Goal: Task Accomplishment & Management: Use online tool/utility

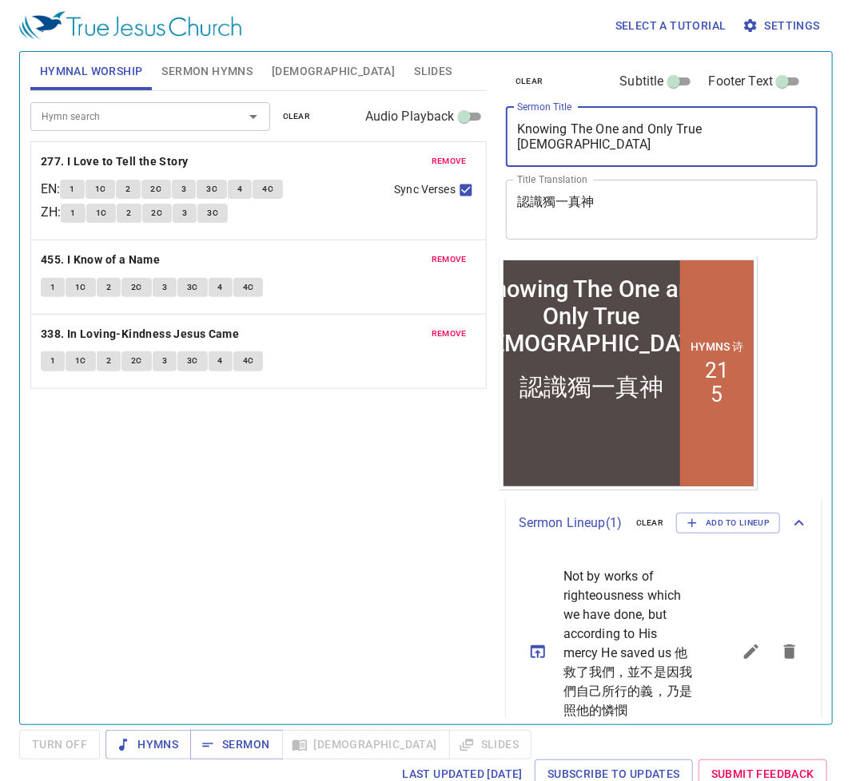
drag, startPoint x: 721, startPoint y: 128, endPoint x: 491, endPoint y: 127, distance: 229.3
click at [491, 127] on div "Hymnal Worship Sermon Hymns Bible Slides Hymn search Hymn search clear Audio Pl…" at bounding box center [426, 382] width 804 height 673
paste textarea "Where Is the True God? (Part 1"
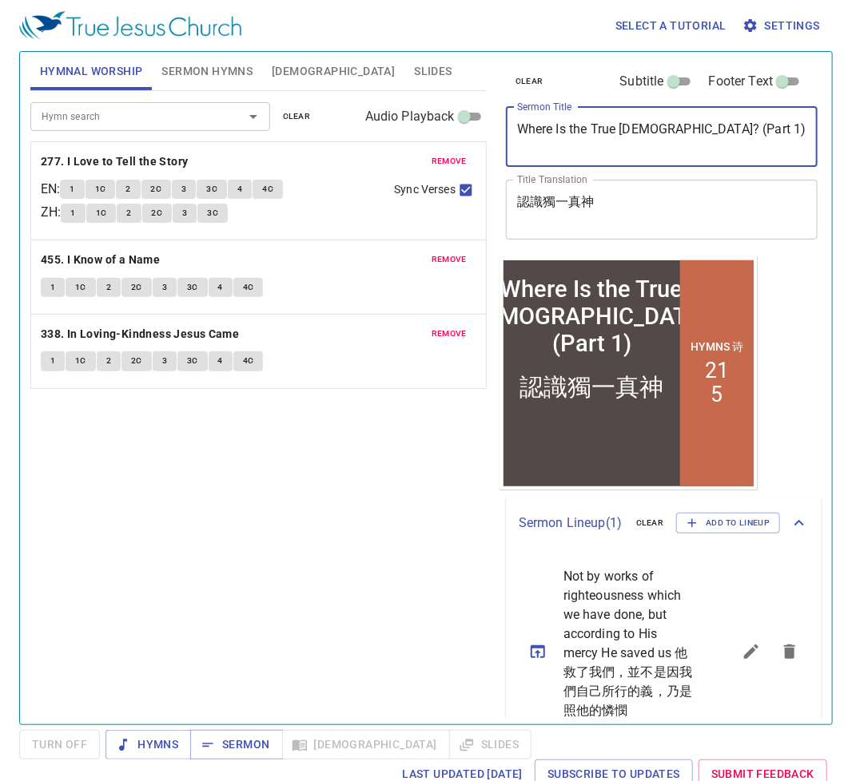
type textarea "Where Is the True [DEMOGRAPHIC_DATA]? (Part 1)"
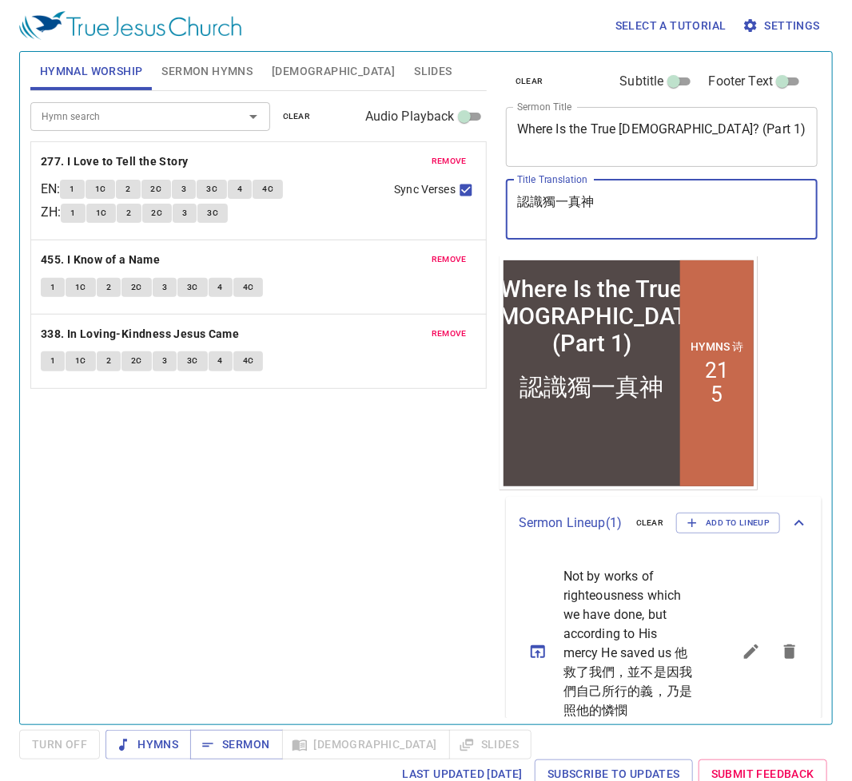
drag, startPoint x: 621, startPoint y: 201, endPoint x: 466, endPoint y: 190, distance: 155.3
click at [466, 190] on div "Hymnal Worship Sermon Hymns Bible Slides Hymn search Hymn search clear Audio Pl…" at bounding box center [426, 382] width 804 height 673
paste textarea "真神在哪裏? (一)"
type textarea "真神在哪裏? (一)"
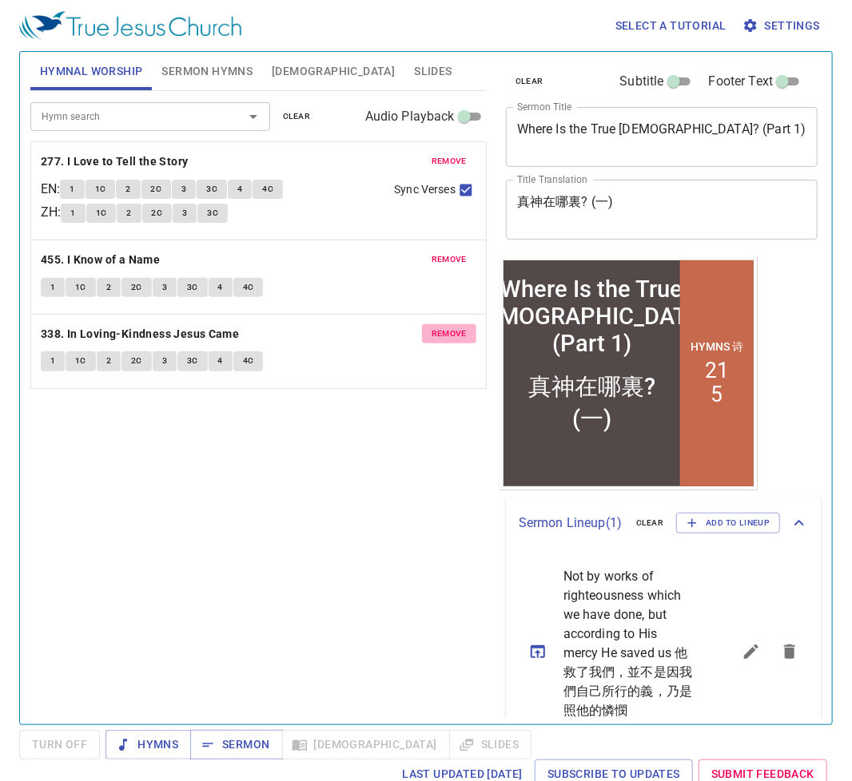
click at [450, 335] on span "remove" at bounding box center [448, 334] width 35 height 14
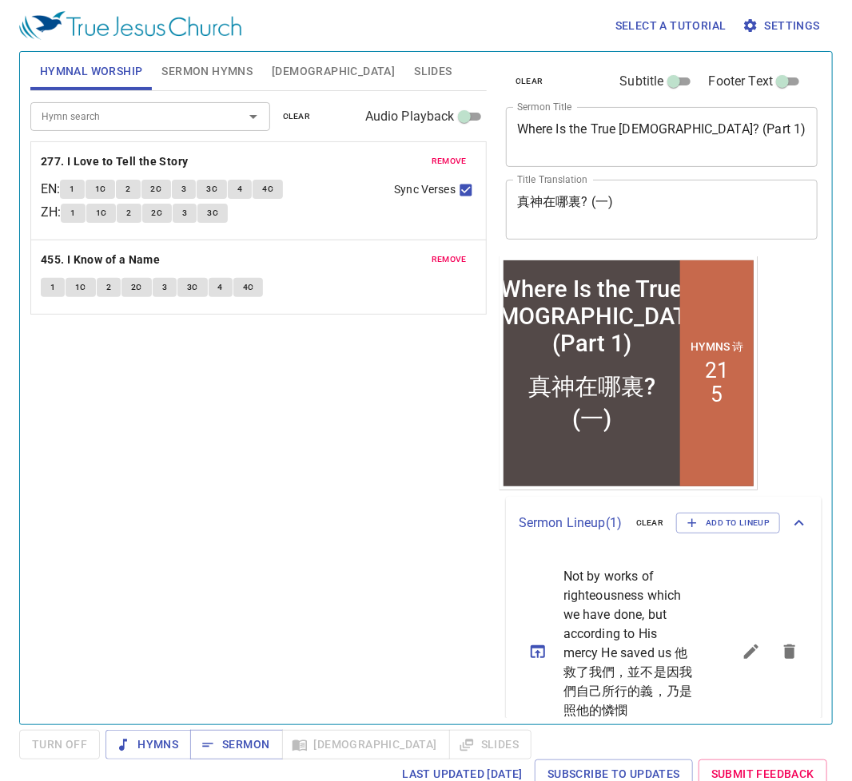
click at [453, 259] on span "remove" at bounding box center [448, 259] width 35 height 14
click at [455, 159] on span "remove" at bounding box center [448, 161] width 35 height 14
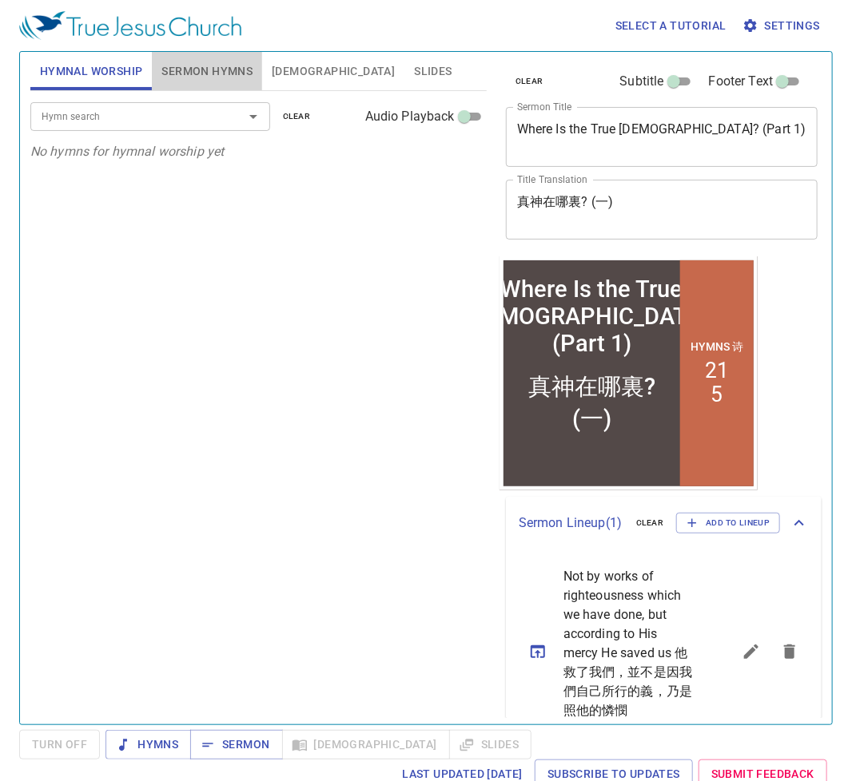
click at [200, 68] on span "Sermon Hymns" at bounding box center [206, 72] width 91 height 20
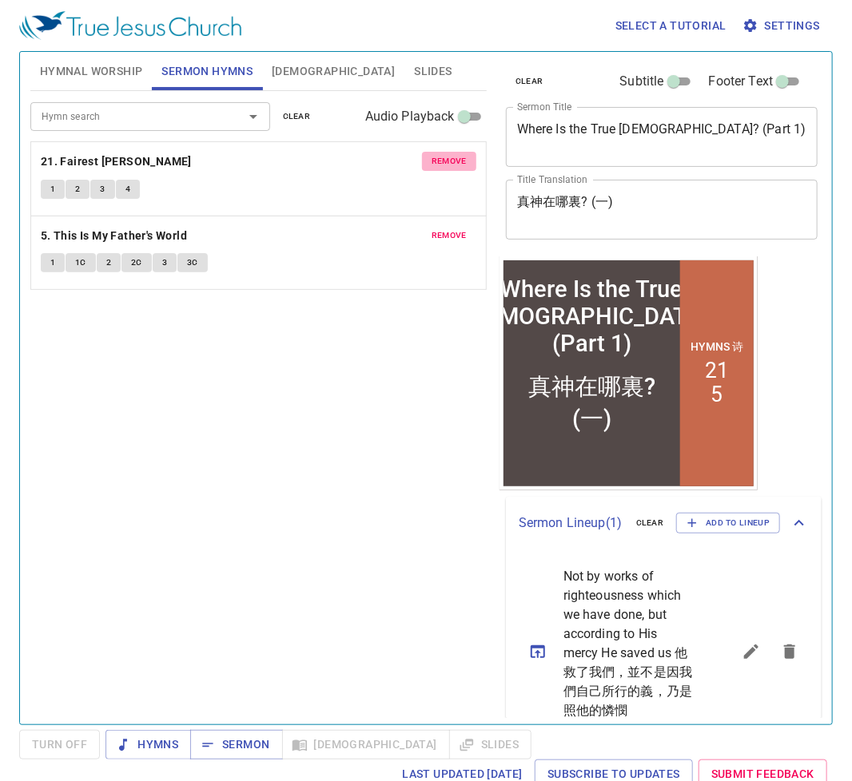
click at [441, 160] on span "remove" at bounding box center [448, 161] width 35 height 14
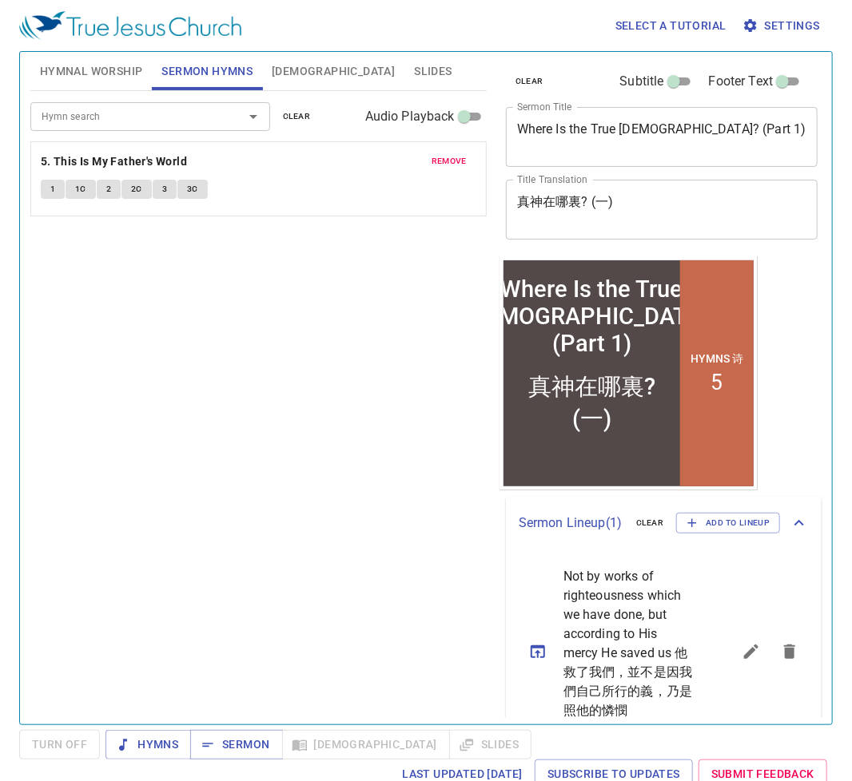
click at [441, 159] on span "remove" at bounding box center [448, 161] width 35 height 14
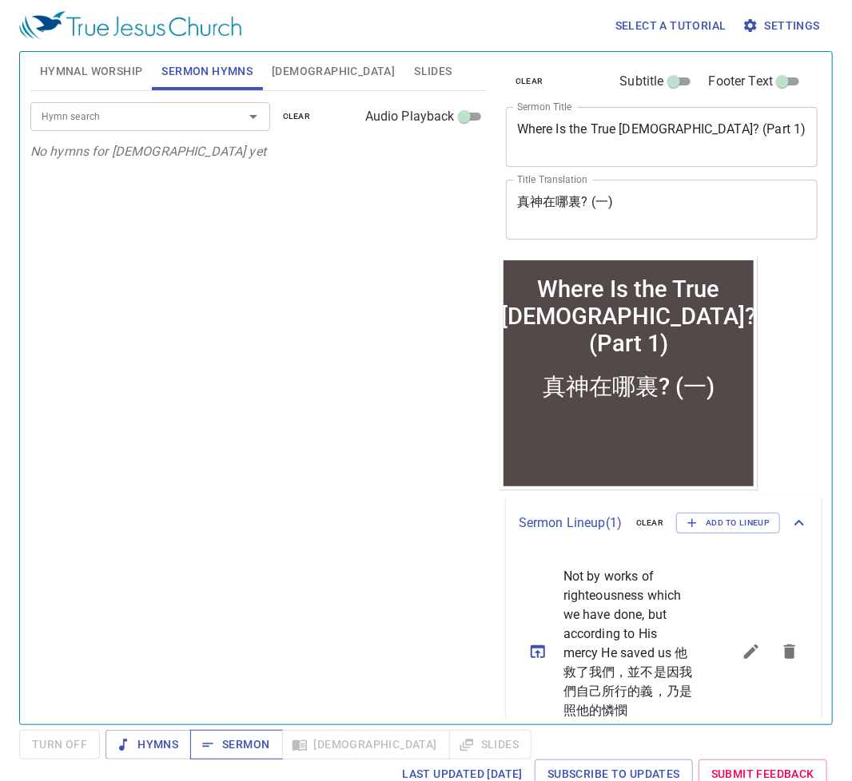
click at [237, 606] on span "Sermon" at bounding box center [236, 745] width 66 height 20
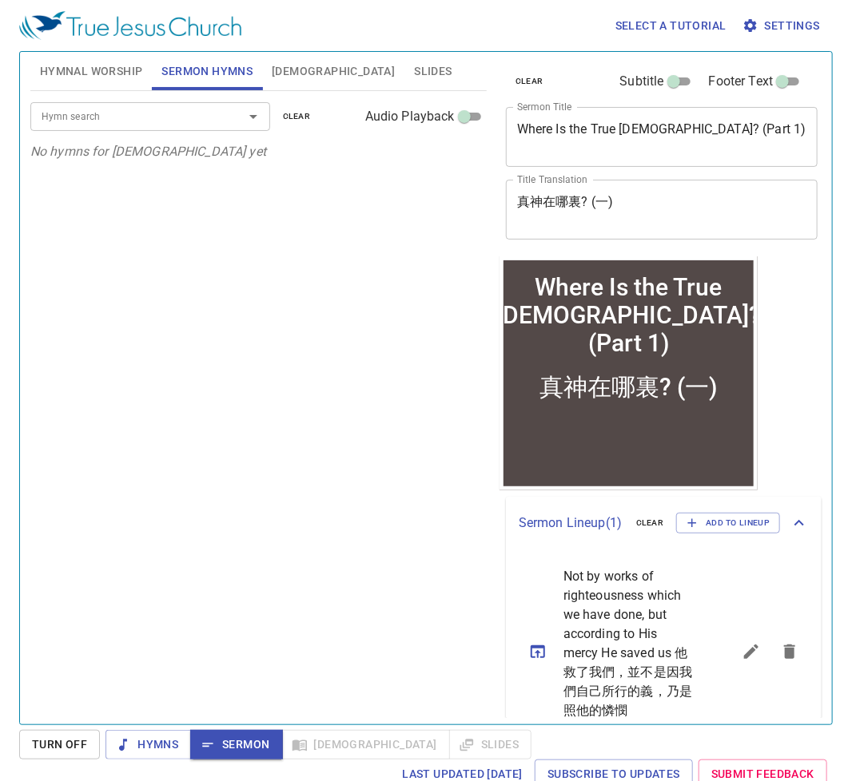
click at [87, 63] on span "Hymnal Worship" at bounding box center [91, 72] width 103 height 20
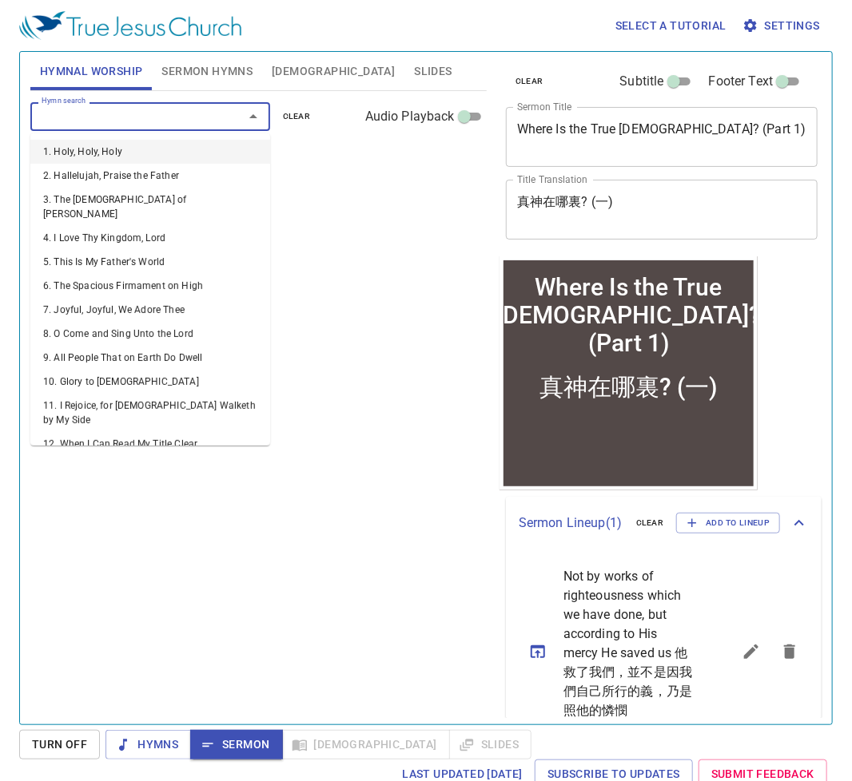
click at [104, 111] on input "Hymn search" at bounding box center [126, 116] width 183 height 18
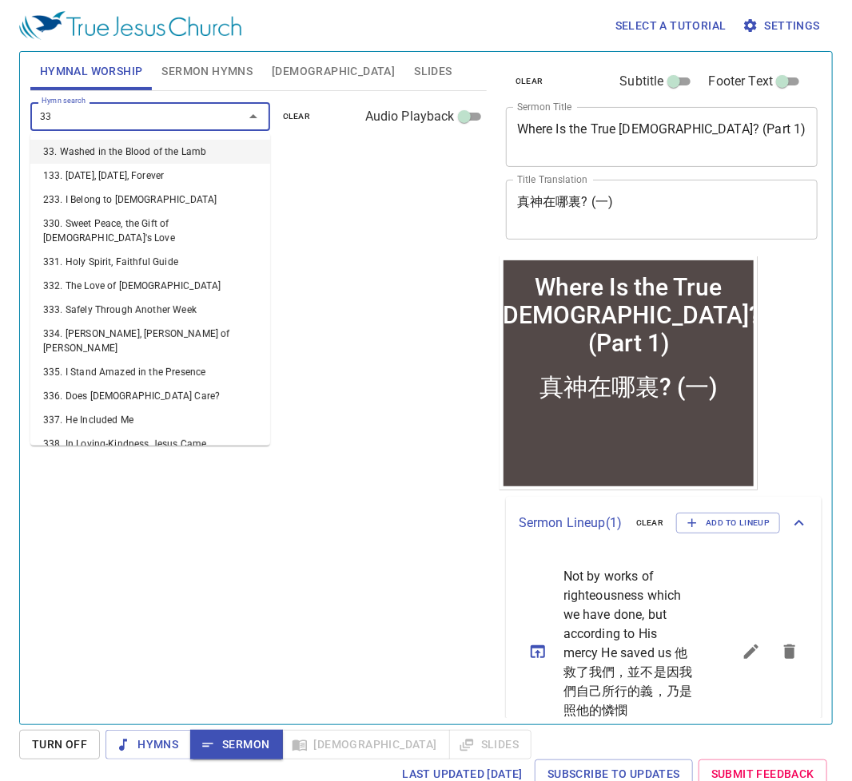
type input "338"
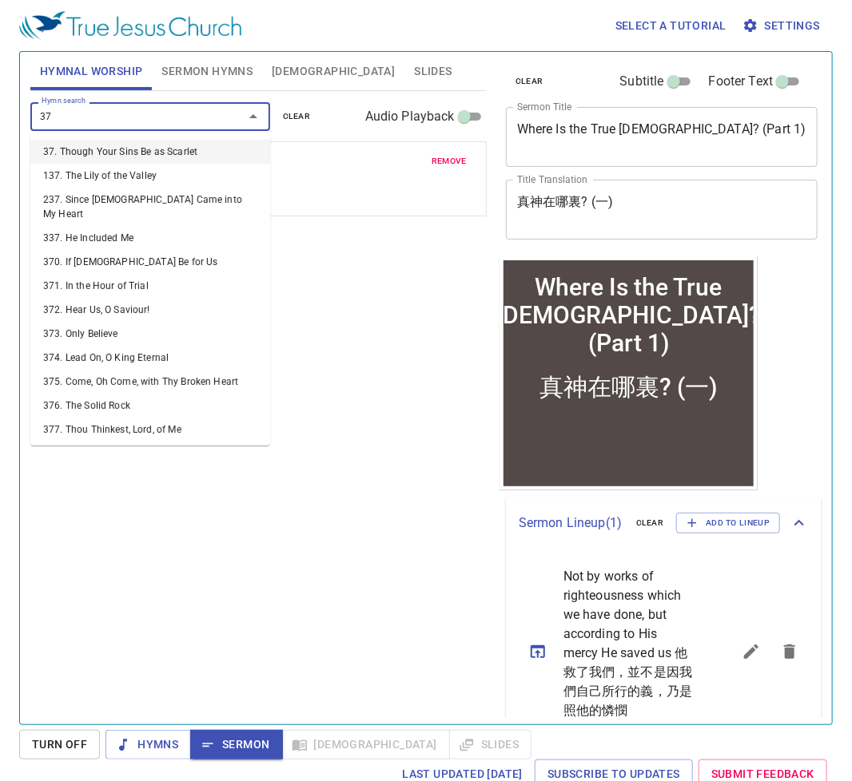
type input "379"
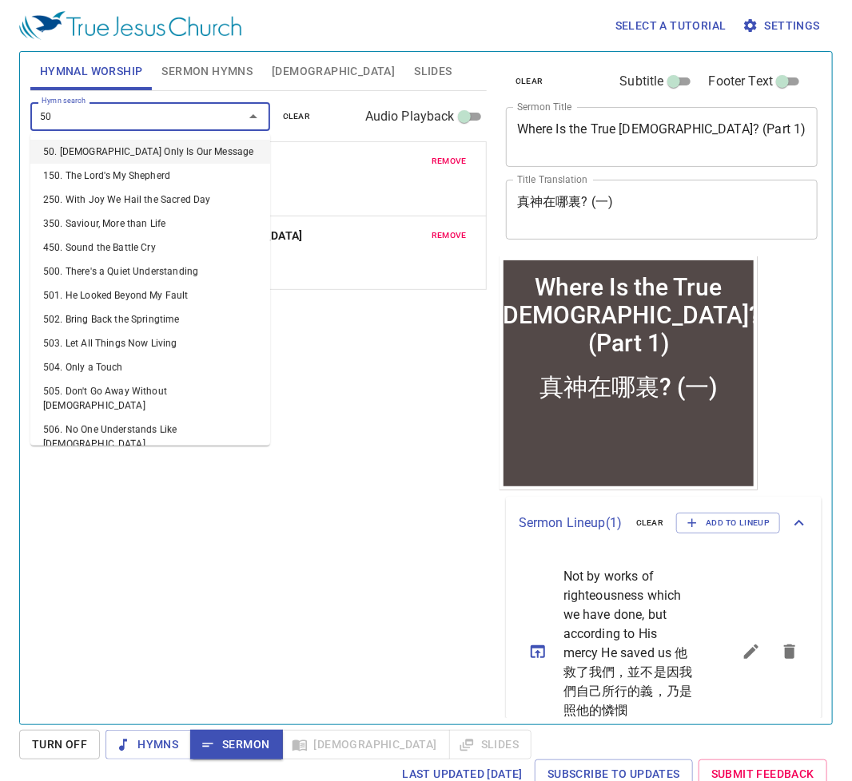
type input "501"
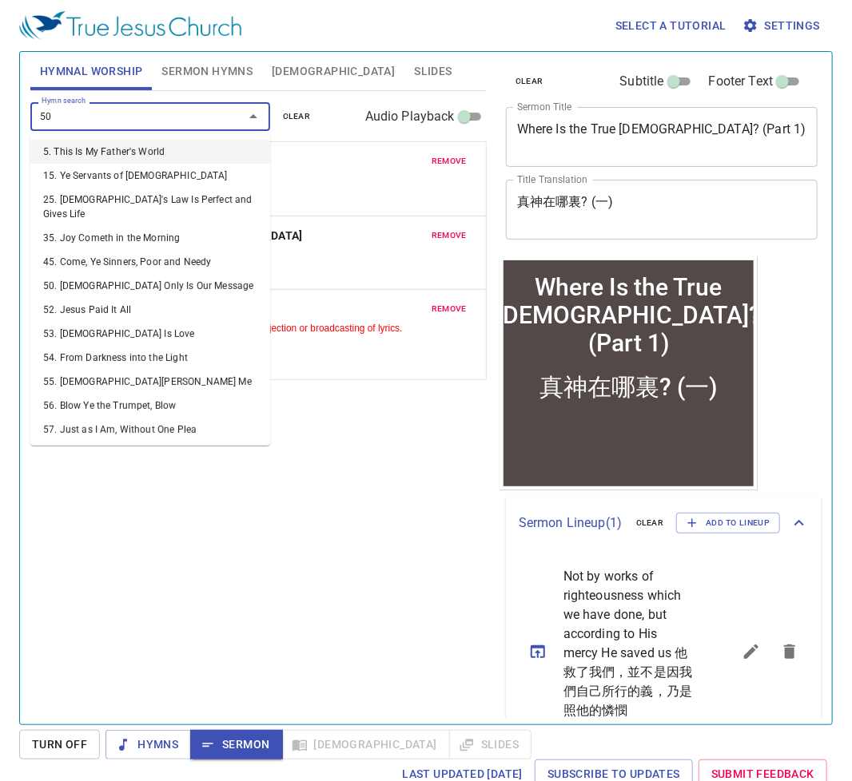
type input "505"
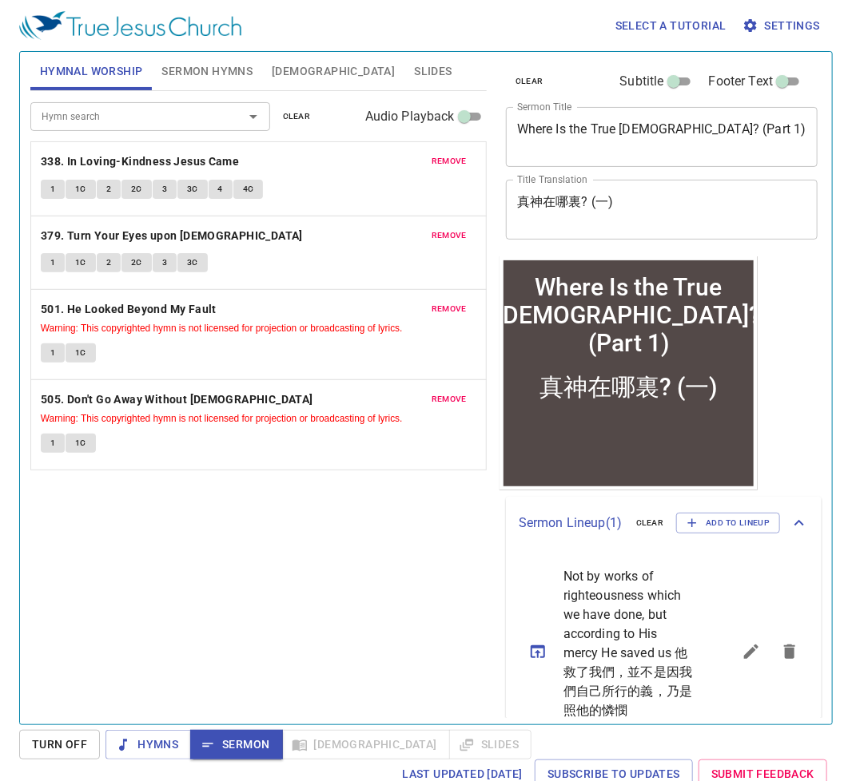
click at [235, 73] on span "Sermon Hymns" at bounding box center [206, 72] width 91 height 20
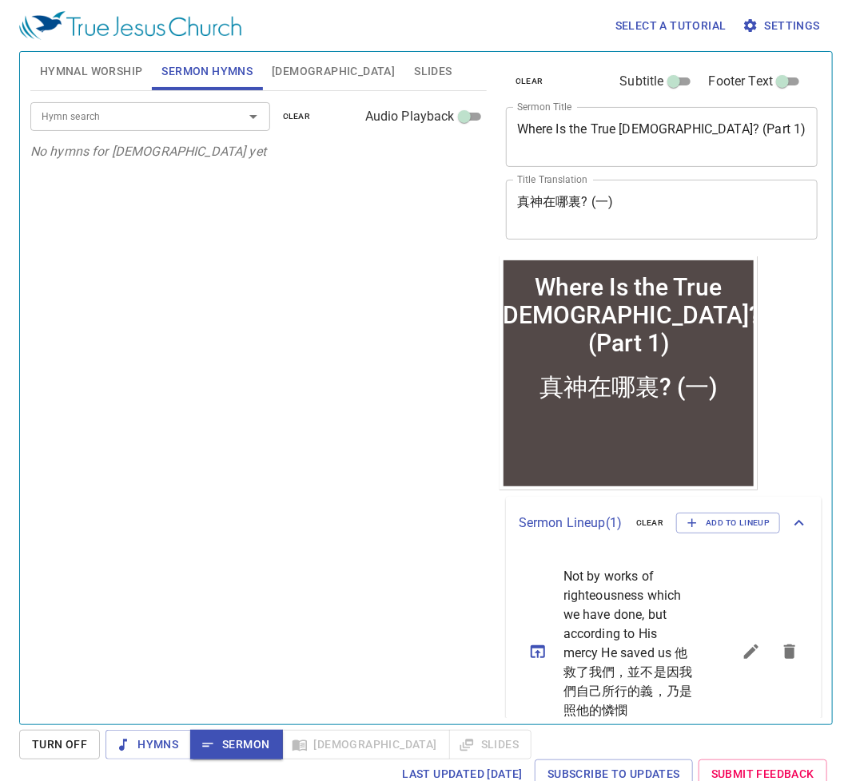
click at [137, 112] on input "Hymn search" at bounding box center [126, 116] width 183 height 18
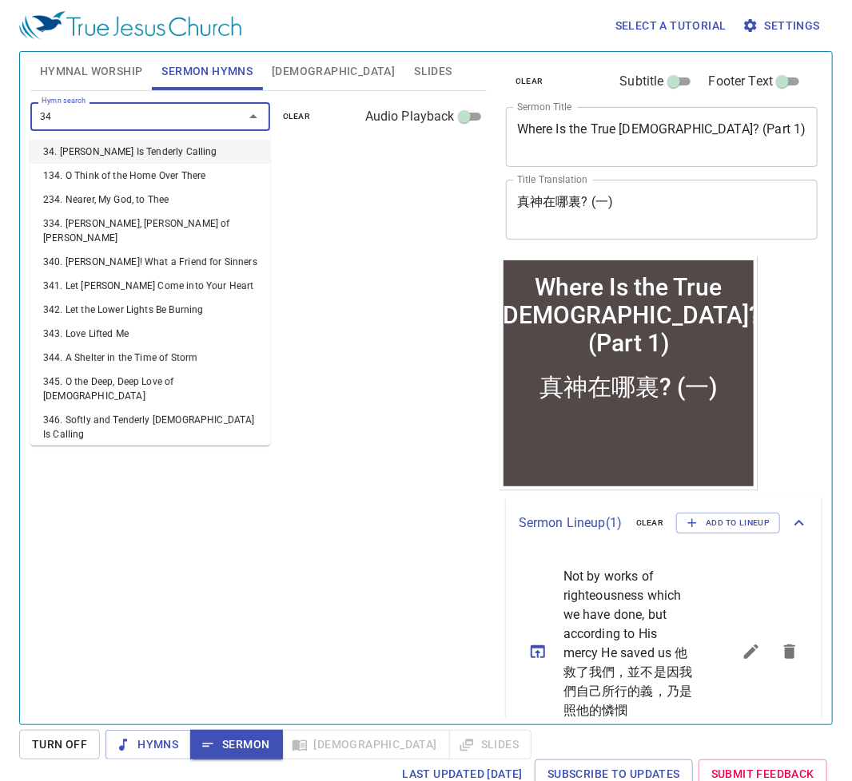
type input "346"
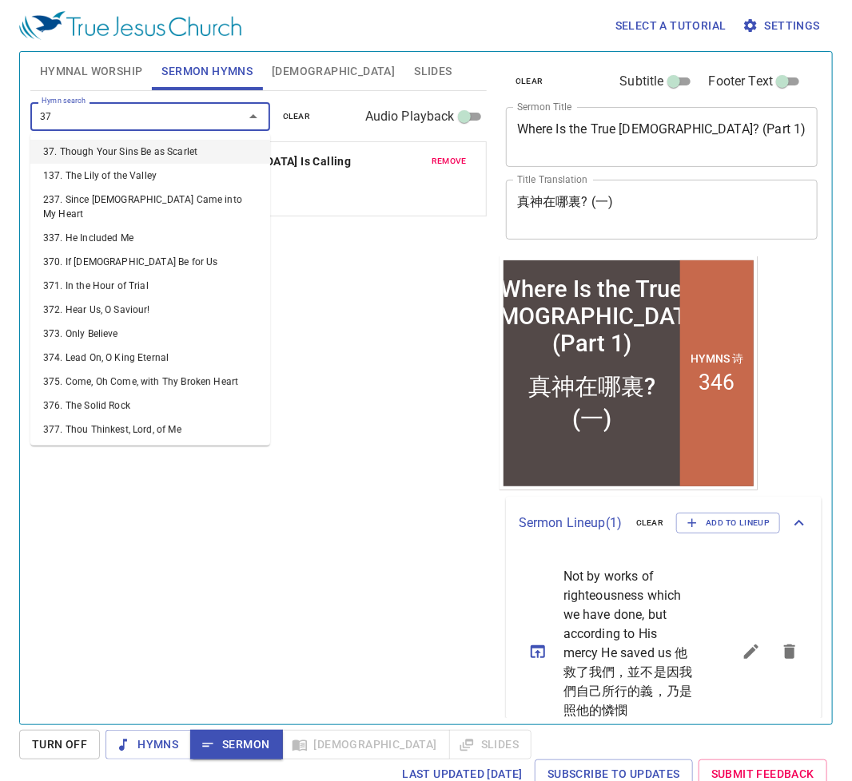
type input "379"
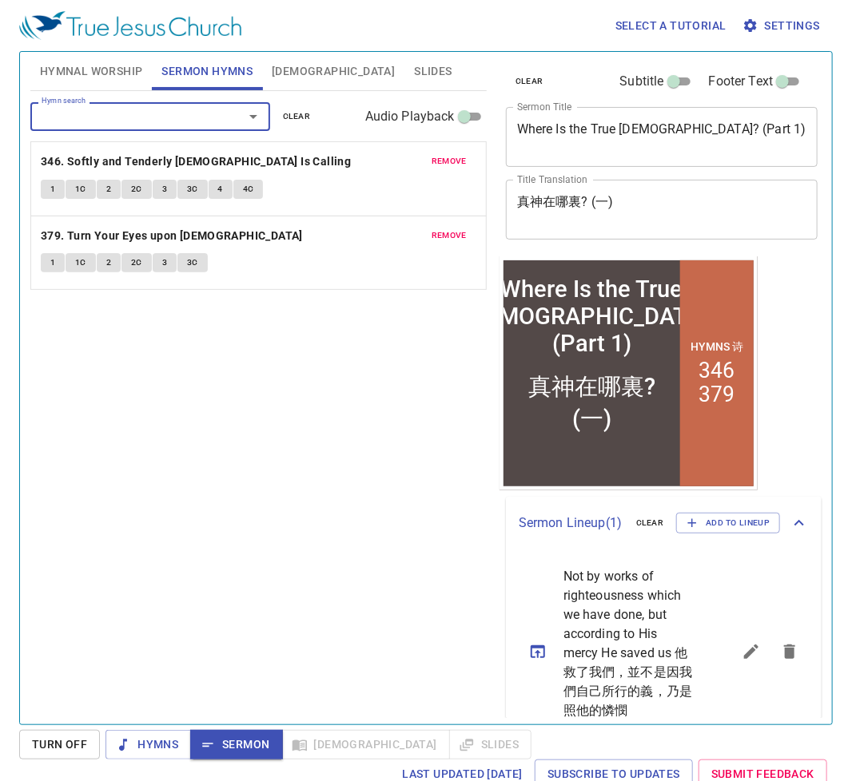
click at [260, 456] on div "Hymn search Hymn search clear Audio Playback remove 346. Softly and Tenderly Je…" at bounding box center [258, 401] width 456 height 620
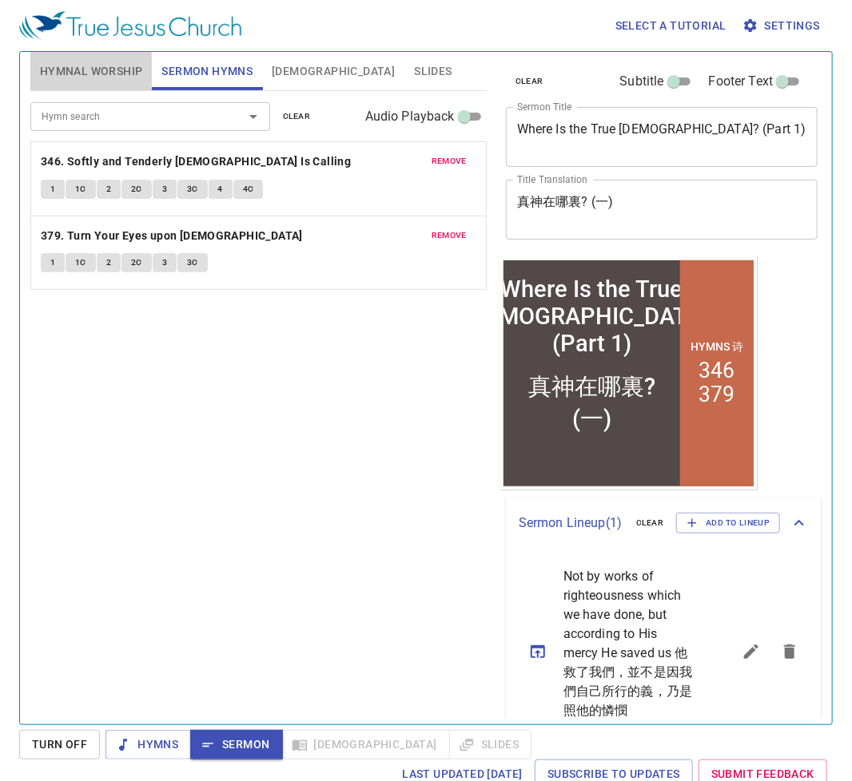
click at [85, 66] on span "Hymnal Worship" at bounding box center [91, 72] width 103 height 20
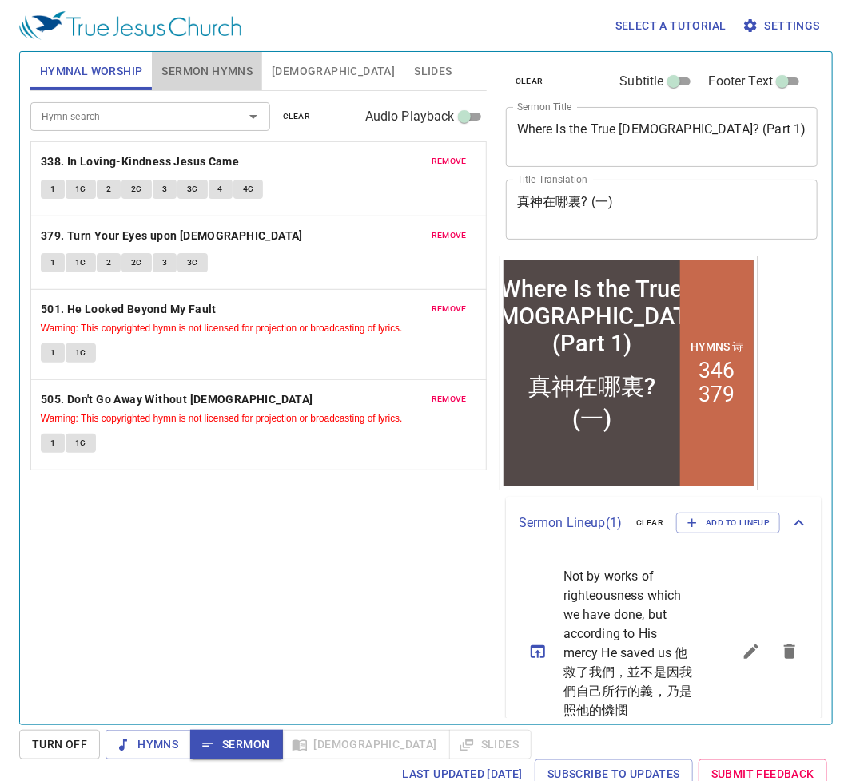
click at [198, 68] on span "Sermon Hymns" at bounding box center [206, 72] width 91 height 20
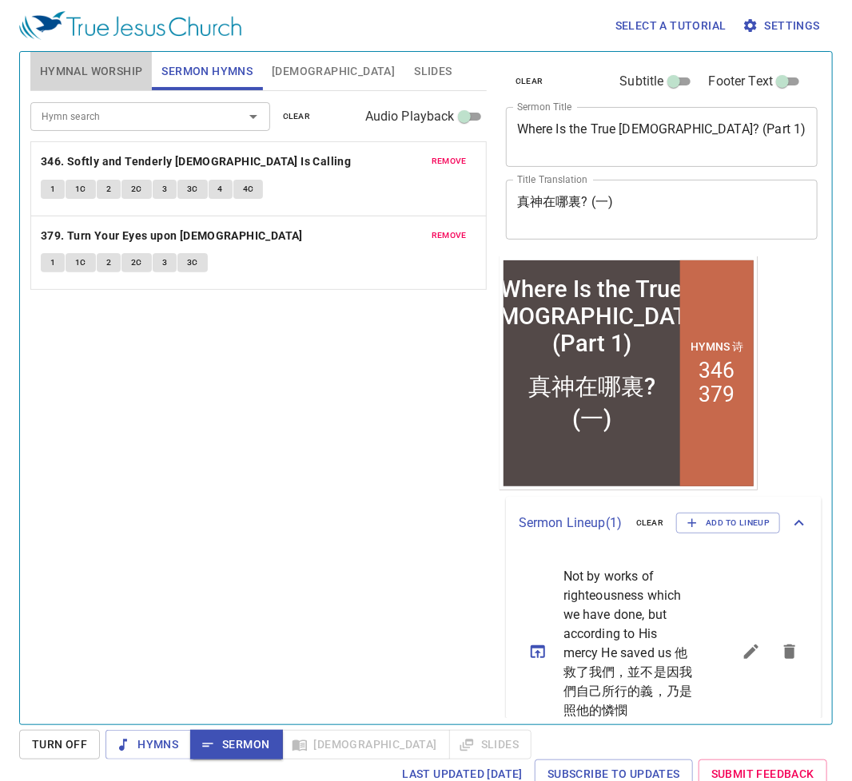
click at [112, 71] on span "Hymnal Worship" at bounding box center [91, 72] width 103 height 20
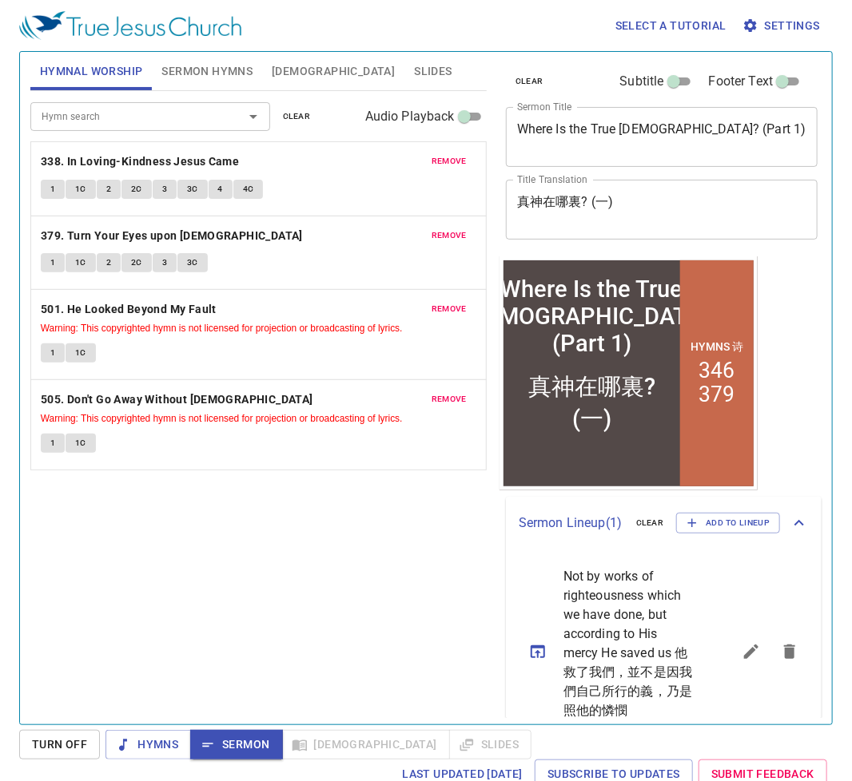
click at [204, 67] on span "Sermon Hymns" at bounding box center [206, 72] width 91 height 20
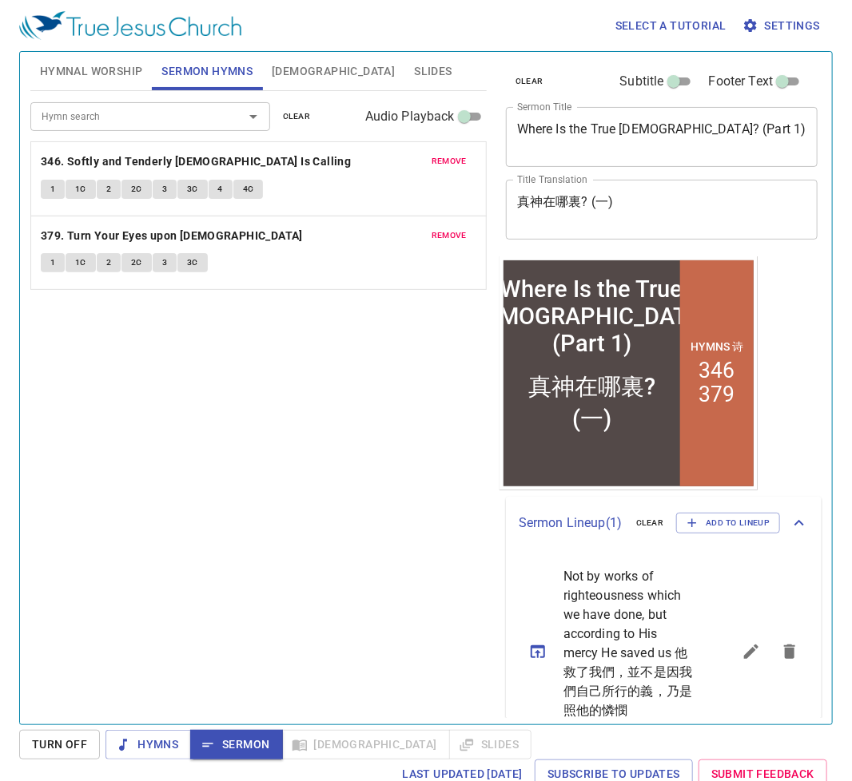
click at [109, 73] on span "Hymnal Worship" at bounding box center [91, 72] width 103 height 20
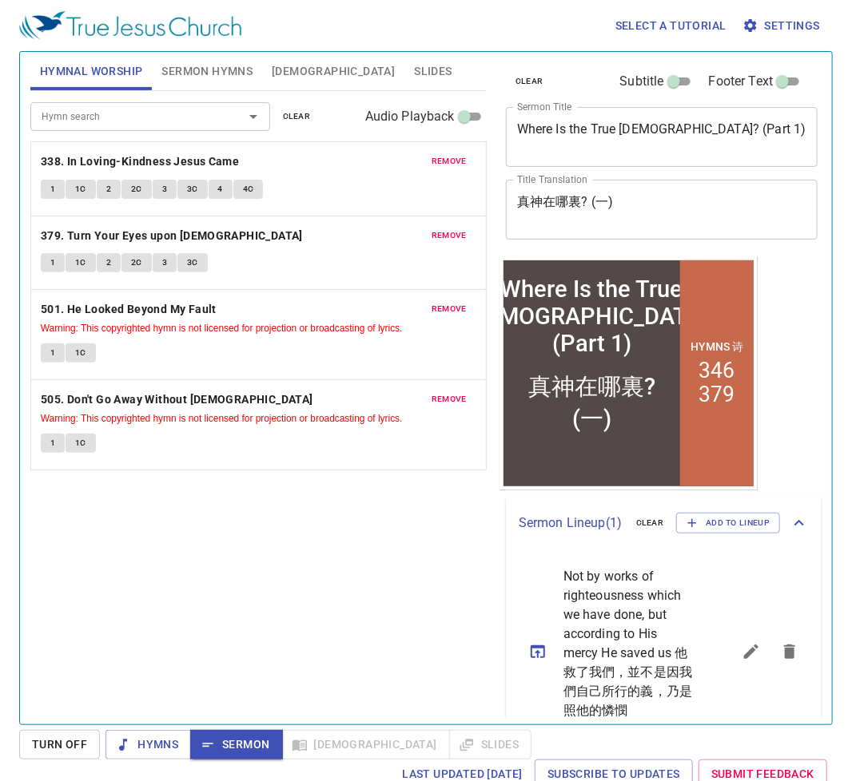
click at [447, 226] on button "remove" at bounding box center [449, 235] width 54 height 19
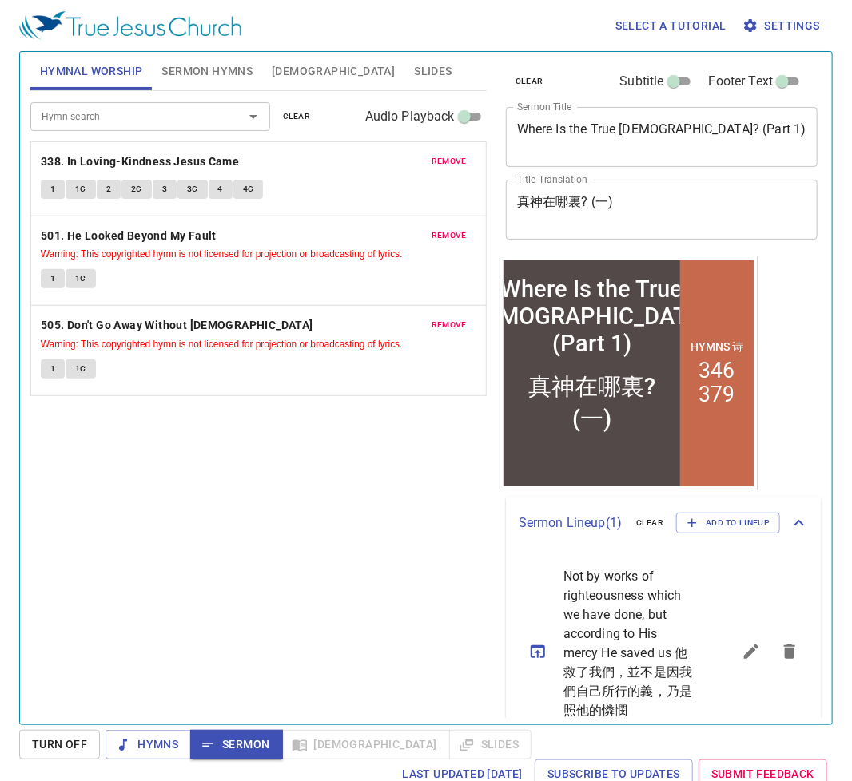
click at [180, 125] on input "Hymn search" at bounding box center [126, 116] width 183 height 18
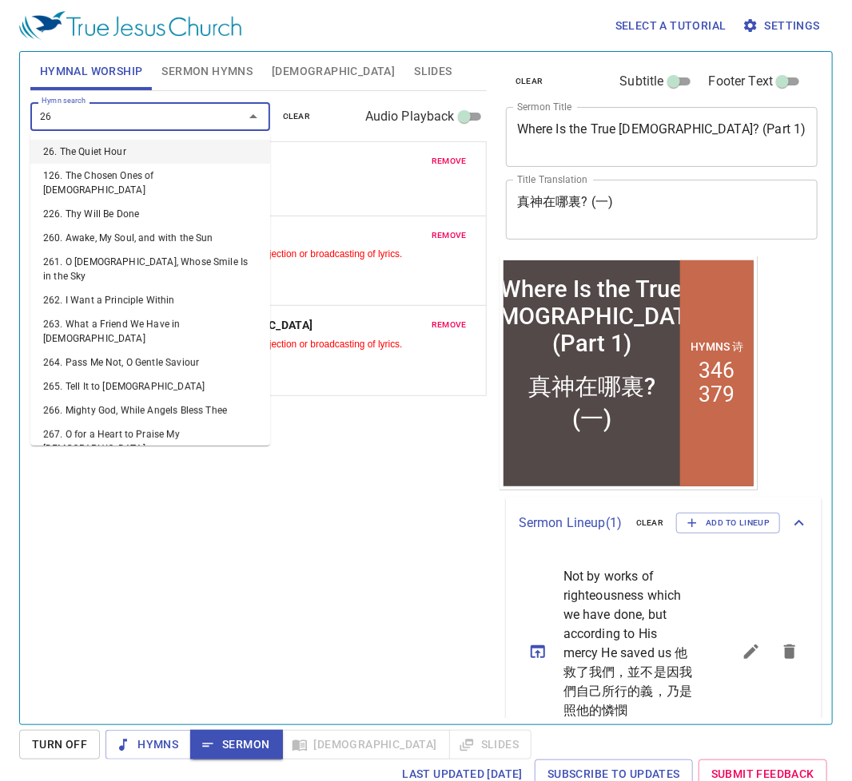
type input "265"
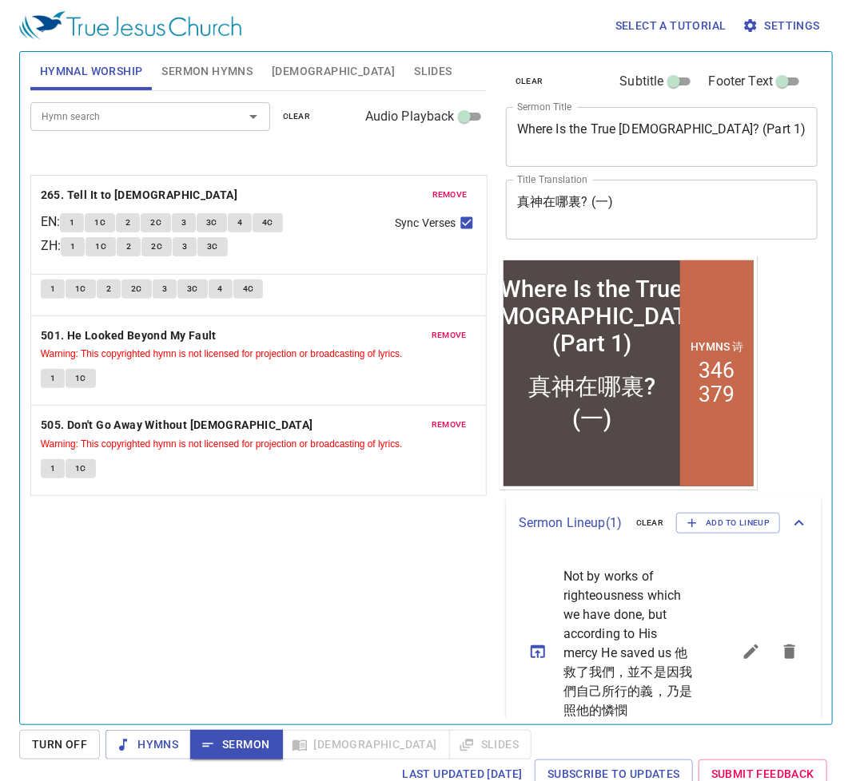
drag, startPoint x: 275, startPoint y: 408, endPoint x: 283, endPoint y: 165, distance: 243.8
click at [283, 165] on div "remove 338. In Loving-Kindness Jesus Came 1 1C 2 2C 3 3C 4 4C remove 501. He Lo…" at bounding box center [258, 317] width 456 height 353
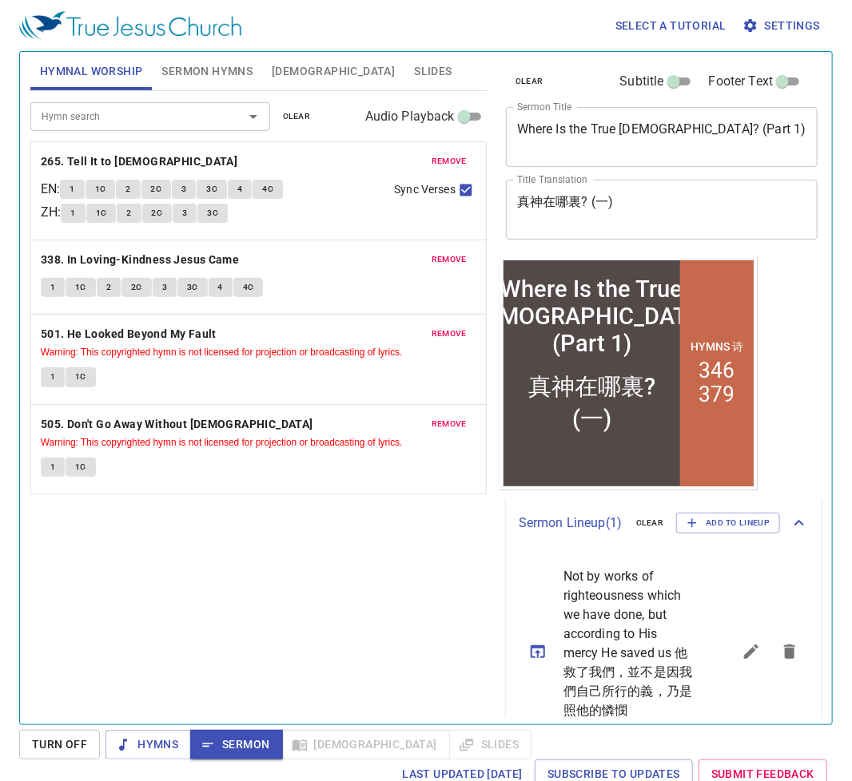
click at [256, 153] on p "265. Tell It to [DEMOGRAPHIC_DATA]" at bounding box center [258, 162] width 435 height 20
click at [128, 161] on b "265. Tell It to [DEMOGRAPHIC_DATA]" at bounding box center [139, 162] width 197 height 20
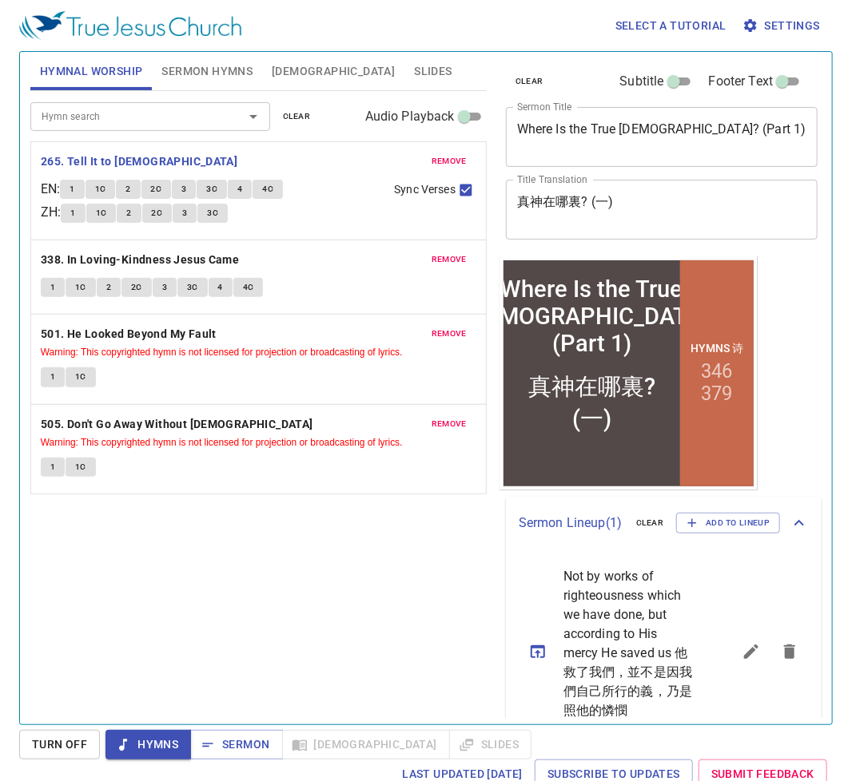
click at [250, 169] on p "265. Tell It to [DEMOGRAPHIC_DATA]" at bounding box center [258, 162] width 435 height 20
click at [248, 162] on p "265. Tell It to [DEMOGRAPHIC_DATA]" at bounding box center [258, 162] width 435 height 20
click at [157, 547] on div "Hymn search Hymn search clear Audio Playback remove 265. Tell It to Jesus EN : …" at bounding box center [258, 401] width 456 height 620
click at [467, 190] on input "Sync Verses" at bounding box center [465, 193] width 21 height 21
click at [73, 192] on button "1" at bounding box center [72, 189] width 24 height 19
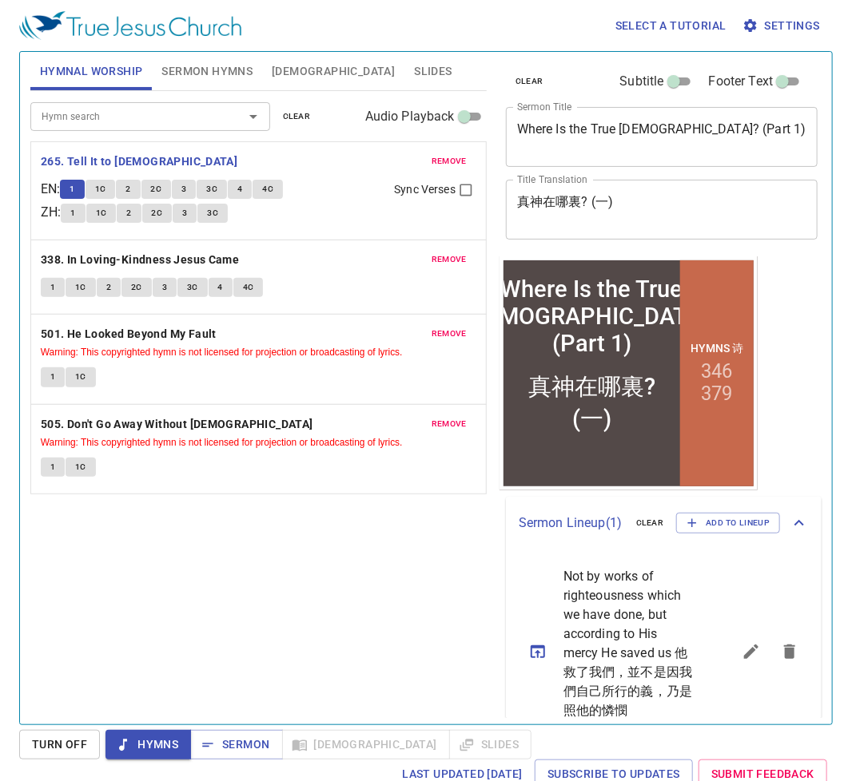
click at [465, 187] on input "Sync Verses" at bounding box center [465, 193] width 21 height 21
checkbox input "true"
click at [106, 193] on span "1C" at bounding box center [100, 189] width 11 height 14
click at [139, 190] on button "2" at bounding box center [128, 189] width 24 height 19
click at [162, 192] on span "2C" at bounding box center [156, 189] width 11 height 14
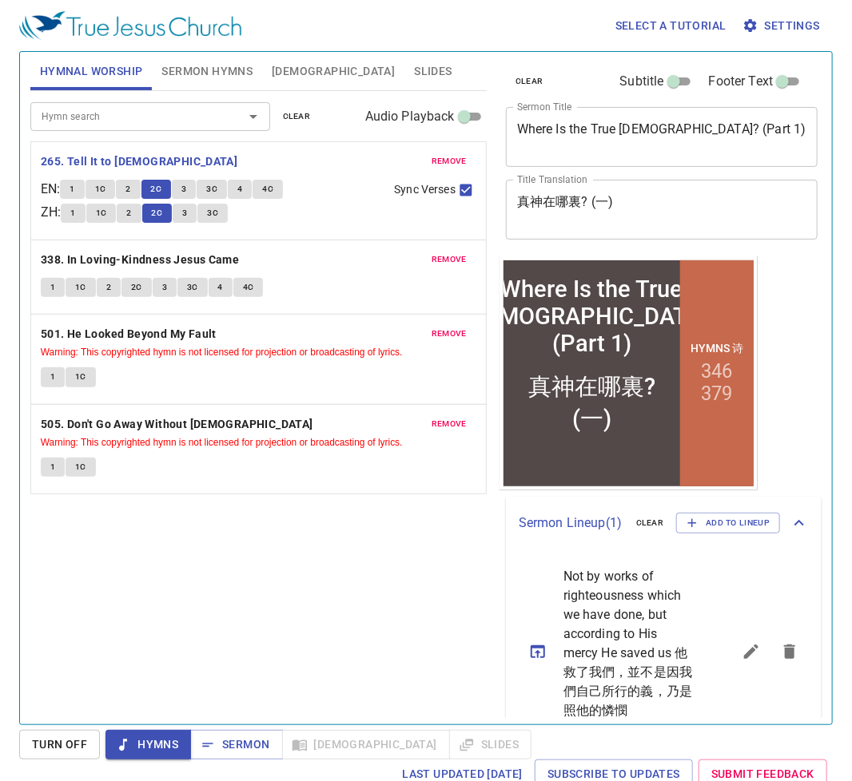
click at [193, 193] on button "3" at bounding box center [184, 189] width 24 height 19
click at [180, 150] on div "remove 265. Tell It to Jesus EN : 1 1C 2 2C 3 3C 4 4C ZH : 1 1C 2 2C 3 3C Sync …" at bounding box center [258, 190] width 455 height 97
click at [217, 189] on span "3C" at bounding box center [211, 189] width 11 height 14
click at [170, 142] on div "remove 265. Tell It to Jesus EN : 1 1C 2 2C 3 3C 4 4C ZH : 1 1C 2 2C 3 3C Sync …" at bounding box center [258, 190] width 455 height 97
click at [242, 187] on span "4" at bounding box center [239, 189] width 5 height 14
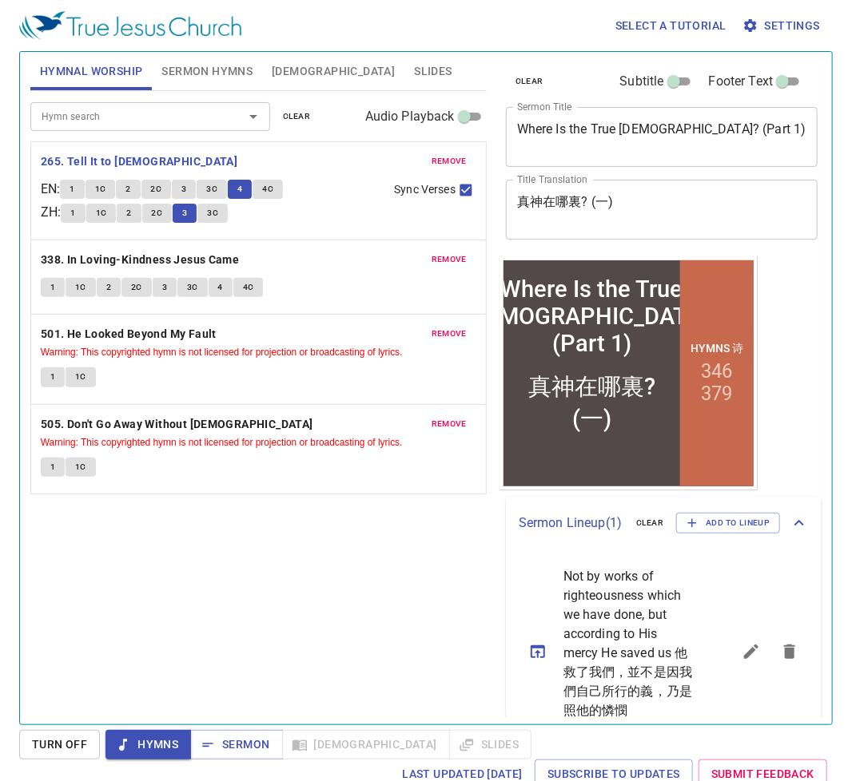
click at [268, 231] on div "remove 265. Tell It to Jesus EN : 1 1C 2 2C 3 3C 4 4C ZH : 1 1C 2 2C 3 3C Sync …" at bounding box center [258, 190] width 455 height 97
click at [272, 188] on span "4C" at bounding box center [267, 189] width 11 height 14
click at [280, 217] on div "1 1C 2 2C 3 3C" at bounding box center [221, 215] width 320 height 23
click at [151, 606] on span "Hymns" at bounding box center [148, 745] width 60 height 20
click at [77, 252] on b "338. In Loving-Kindness Jesus Came" at bounding box center [140, 260] width 199 height 20
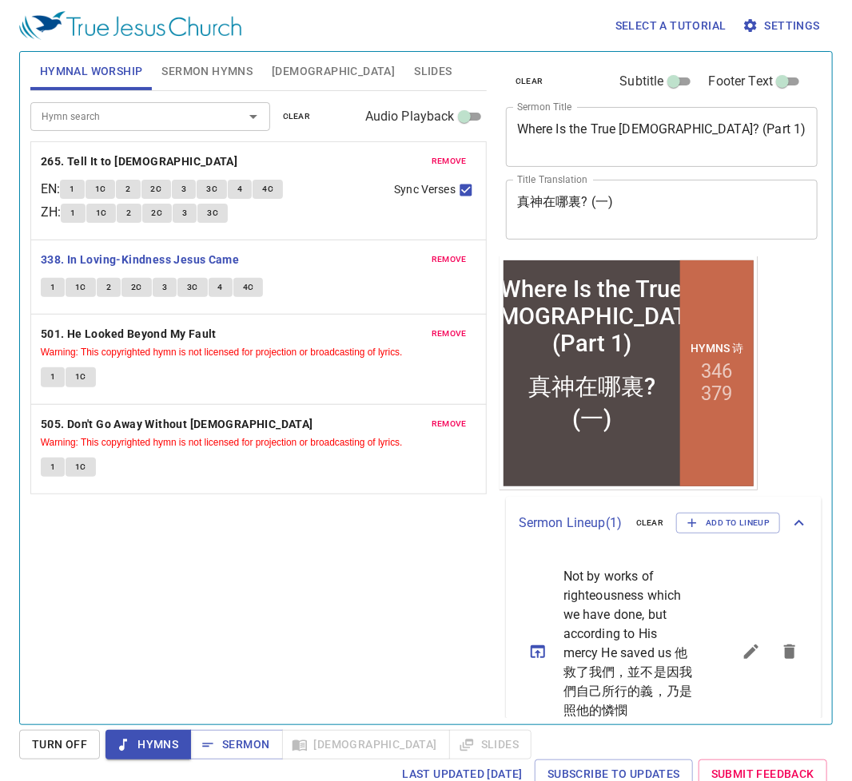
click at [54, 288] on span "1" at bounding box center [52, 287] width 5 height 14
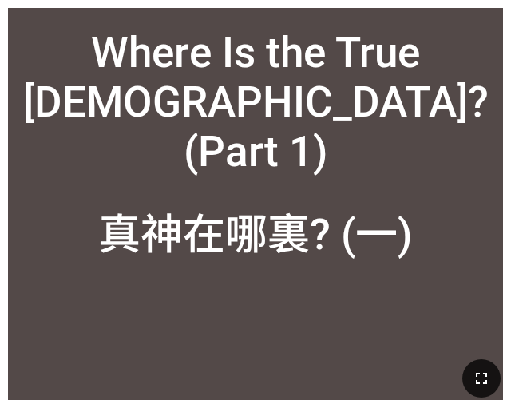
click at [489, 372] on icon "button" at bounding box center [481, 378] width 19 height 19
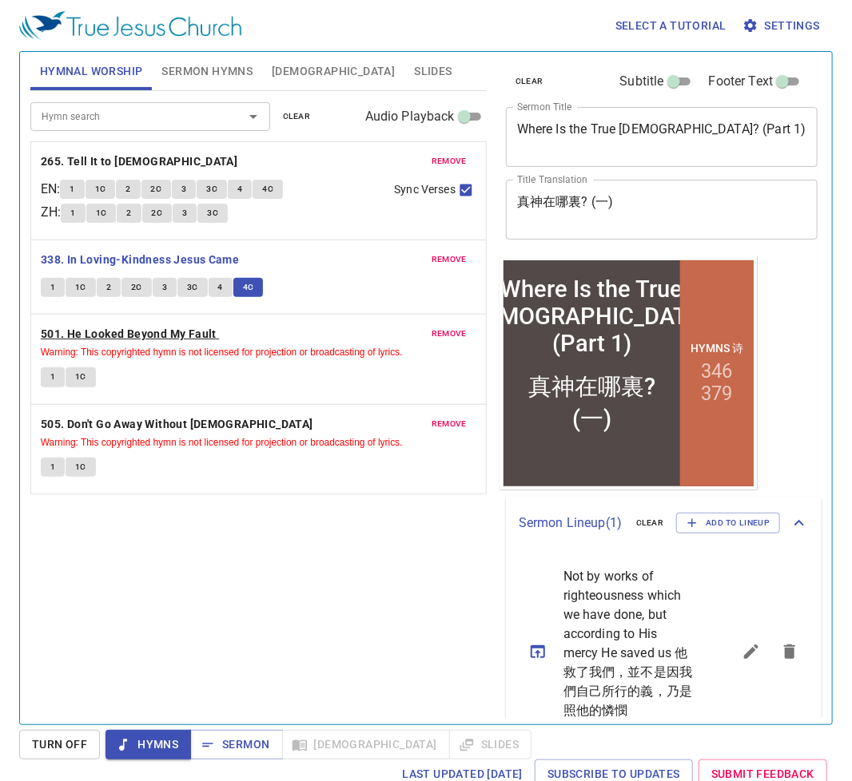
click at [166, 334] on b "501. He Looked Beyond My Fault" at bounding box center [129, 334] width 176 height 20
click at [163, 379] on div "1 1C" at bounding box center [258, 378] width 435 height 23
click at [256, 599] on div "Hymn search Hymn search clear Audio Playback remove 265. Tell It to Jesus EN : …" at bounding box center [258, 401] width 456 height 620
click at [46, 376] on button "1" at bounding box center [53, 376] width 24 height 19
click at [271, 604] on div "Hymn search Hymn search clear Audio Playback remove 265. Tell It to Jesus EN : …" at bounding box center [258, 401] width 456 height 620
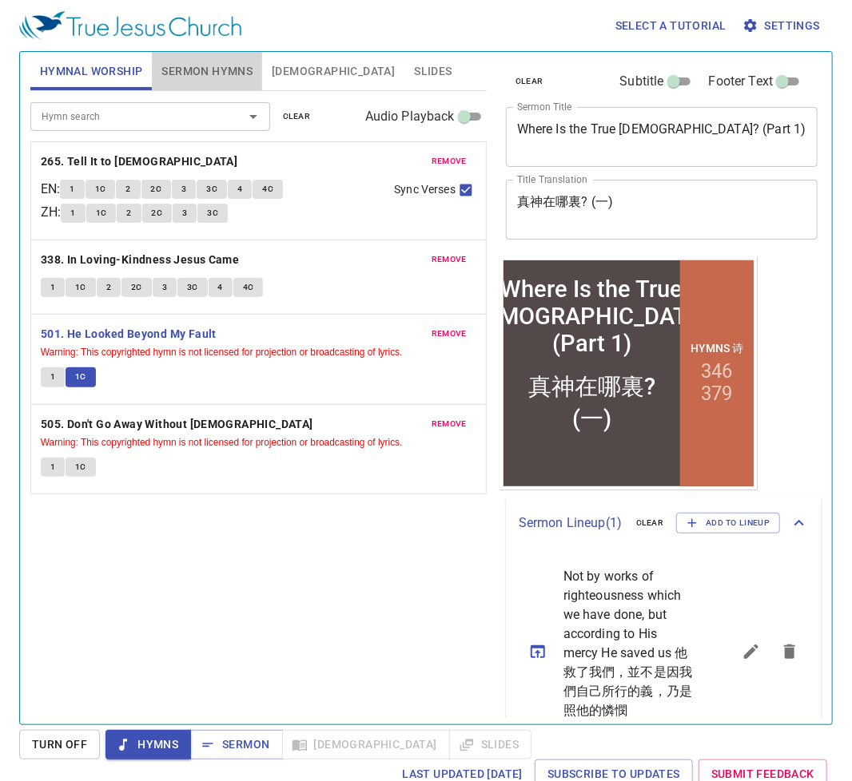
click at [201, 73] on span "Sermon Hymns" at bounding box center [206, 72] width 91 height 20
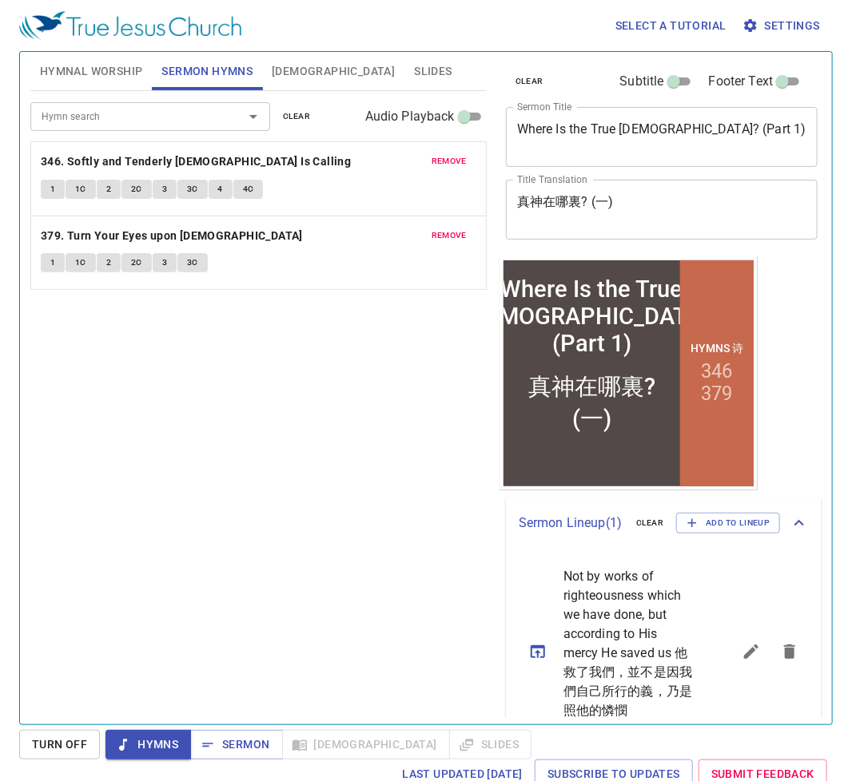
click at [281, 79] on span "Bible" at bounding box center [333, 72] width 123 height 20
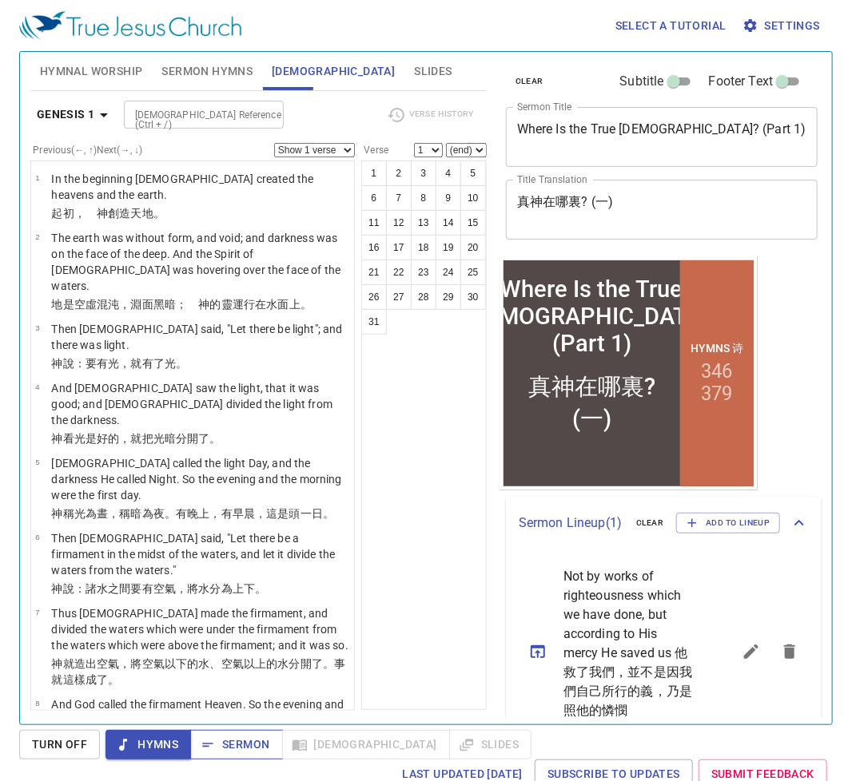
click at [234, 740] on span "Sermon" at bounding box center [236, 745] width 66 height 20
click at [396, 493] on div "1 2 3 4 5 6 7 8 9 10 11 12 13 14 15 16 17 18 19 20 21 22 23 24 25 26 27 28 29 3…" at bounding box center [423, 436] width 125 height 550
click at [393, 419] on div "1 2 3 4 5 6 7 8 9 10 11 12 13 14 15 16 17 18 19 20 21 22 23 24 25 26 27 28 29 3…" at bounding box center [423, 436] width 125 height 550
click at [423, 396] on div "1 2 3 4 5 6 7 8 9 10 11 12 13 14 15 16 17 18 19 20 21 22 23 24 25 26 27 28 29 3…" at bounding box center [423, 436] width 125 height 550
click at [412, 399] on div "1 2 3 4 5 6 7 8 9 10 11 12 13 14 15 16 17 18 19 20 21 22 23 24 25 26 27 28 29 3…" at bounding box center [423, 436] width 125 height 550
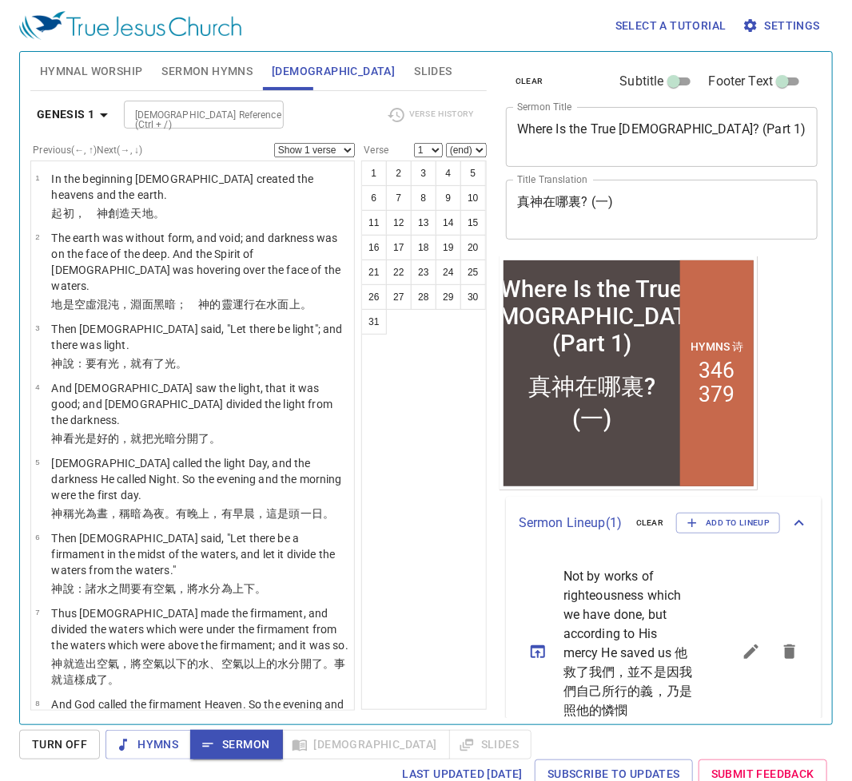
click at [419, 399] on div "1 2 3 4 5 6 7 8 9 10 11 12 13 14 15 16 17 18 19 20 21 22 23 24 25 26 27 28 29 3…" at bounding box center [423, 436] width 125 height 550
click at [178, 82] on button "Sermon Hymns" at bounding box center [207, 71] width 110 height 38
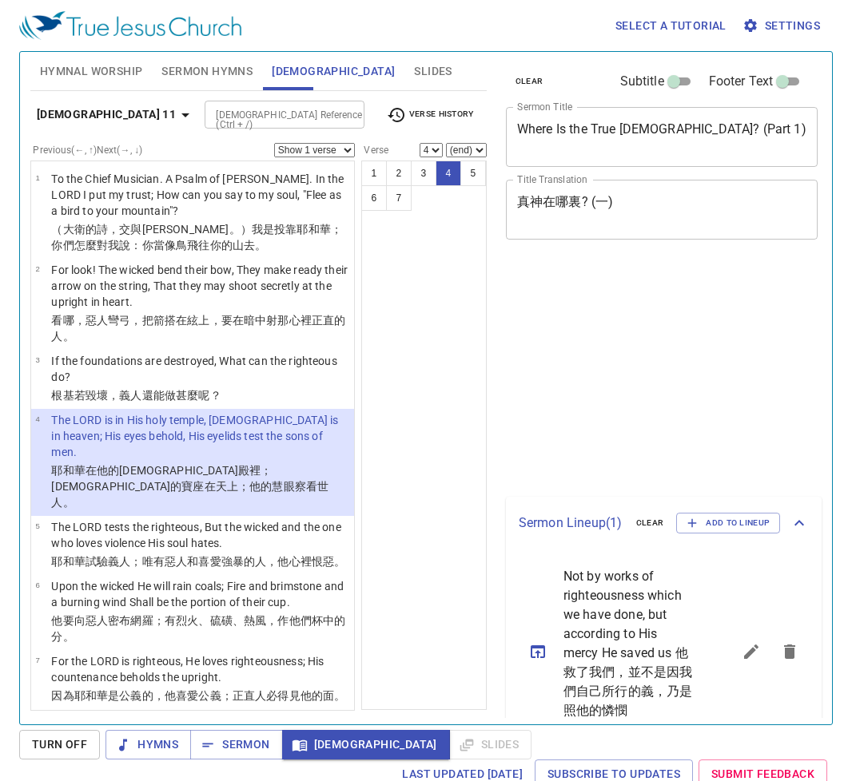
select select "4"
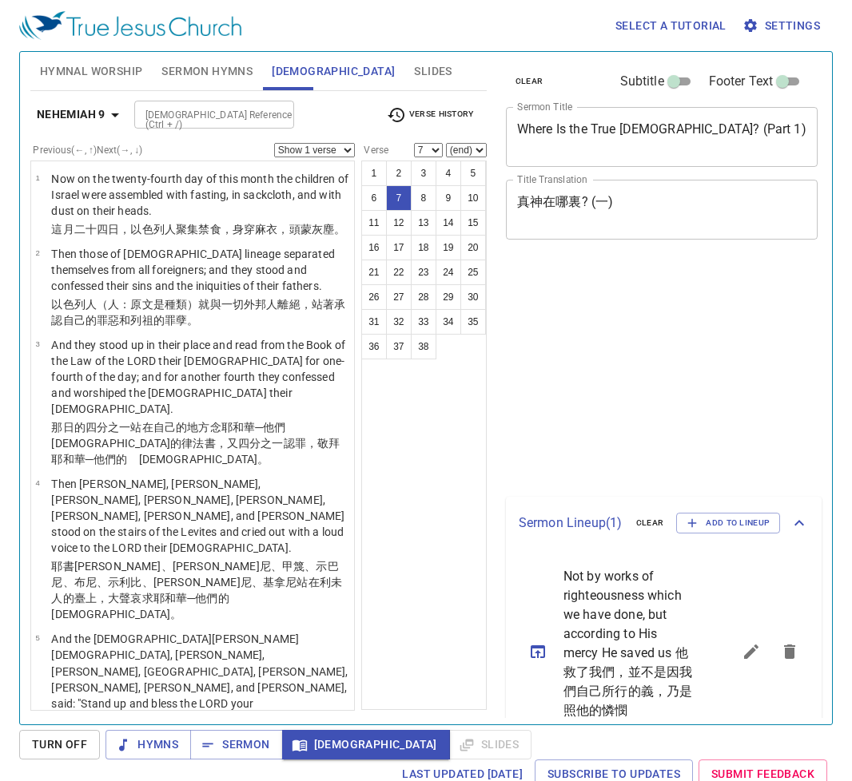
select select "7"
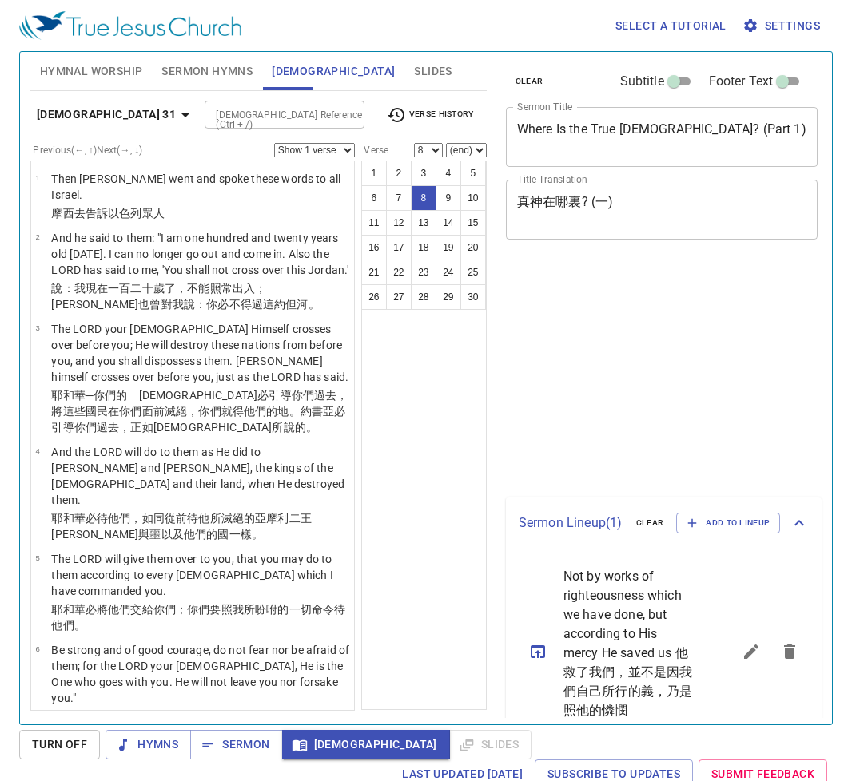
select select "8"
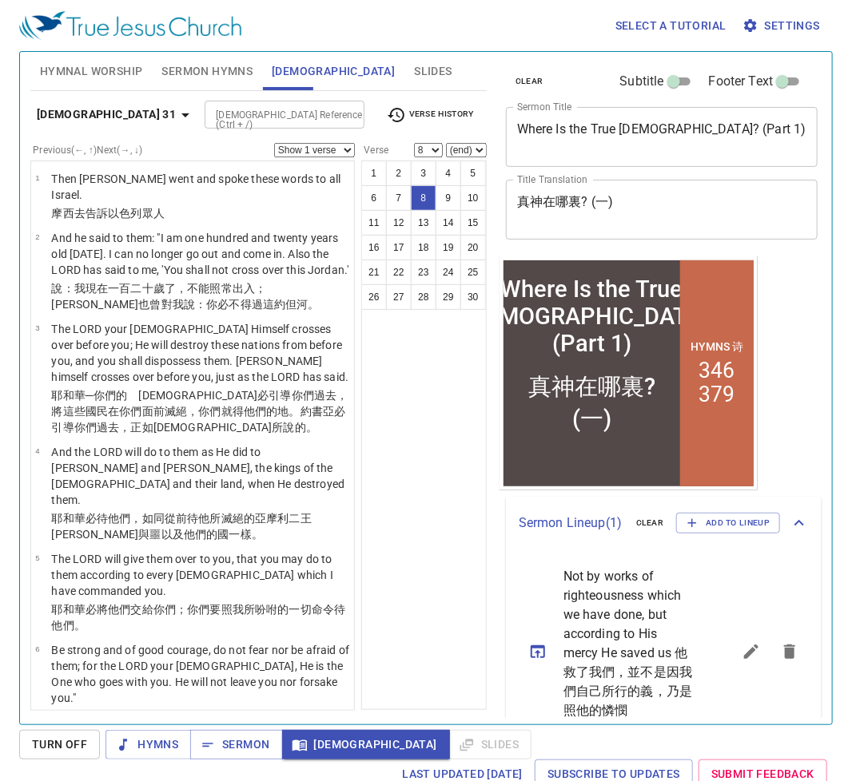
scroll to position [447, 0]
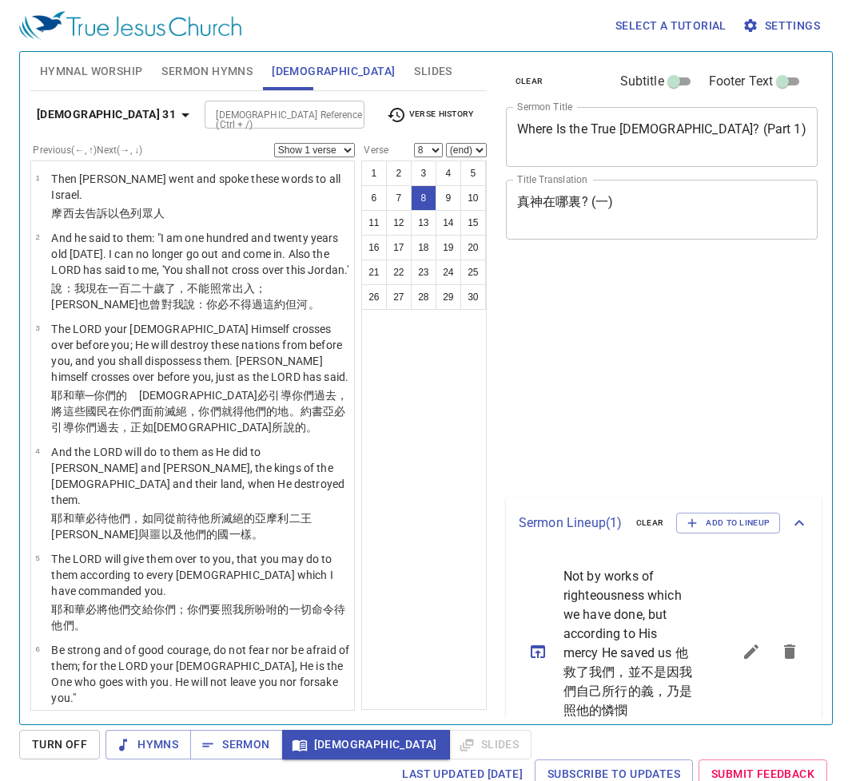
select select "8"
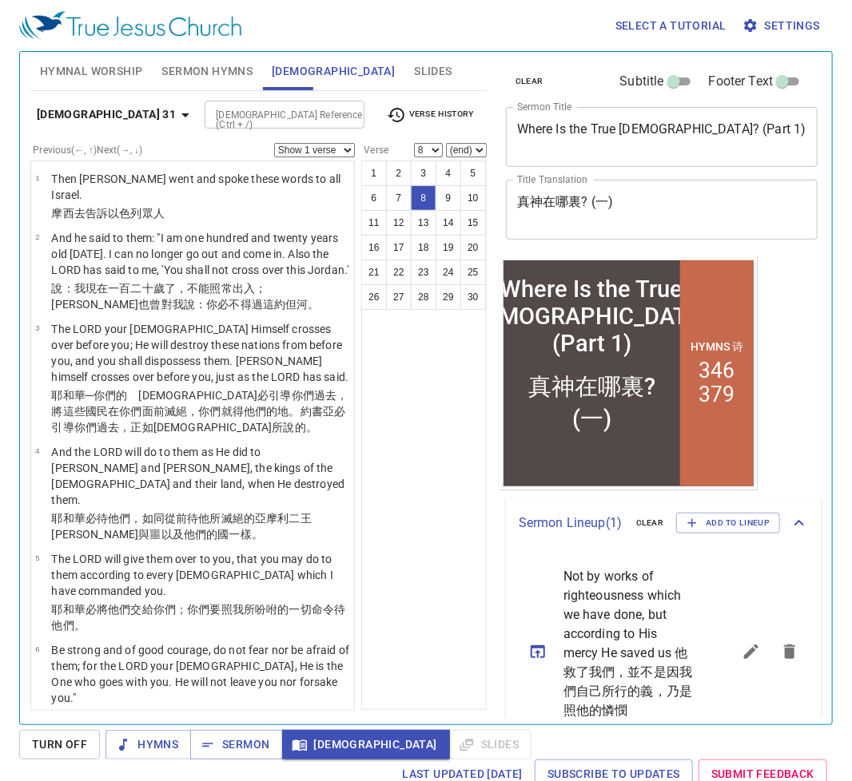
scroll to position [447, 0]
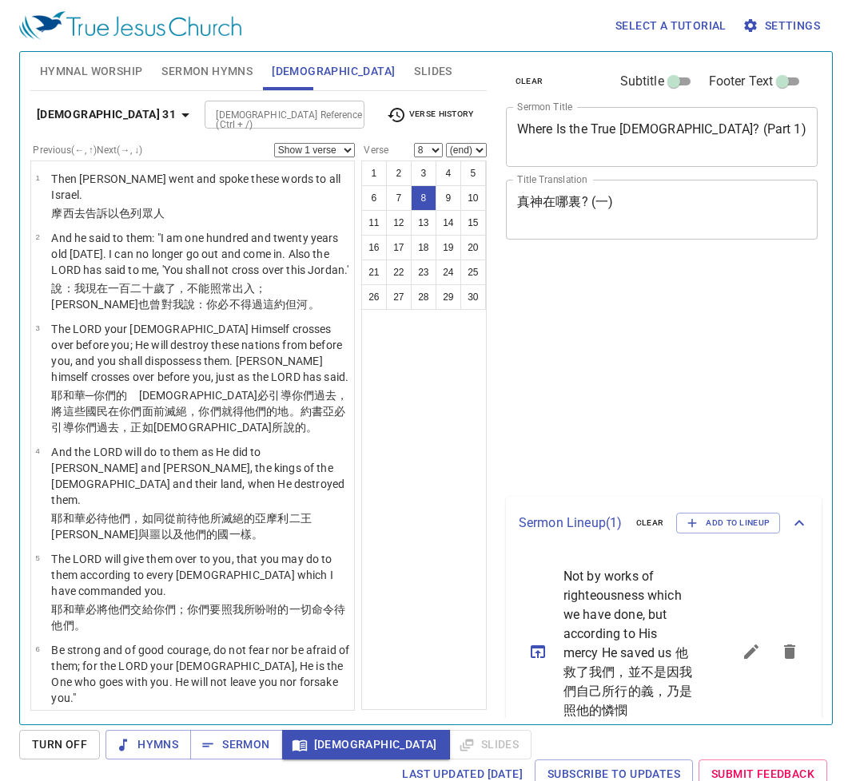
select select "8"
